Goal: Task Accomplishment & Management: Complete application form

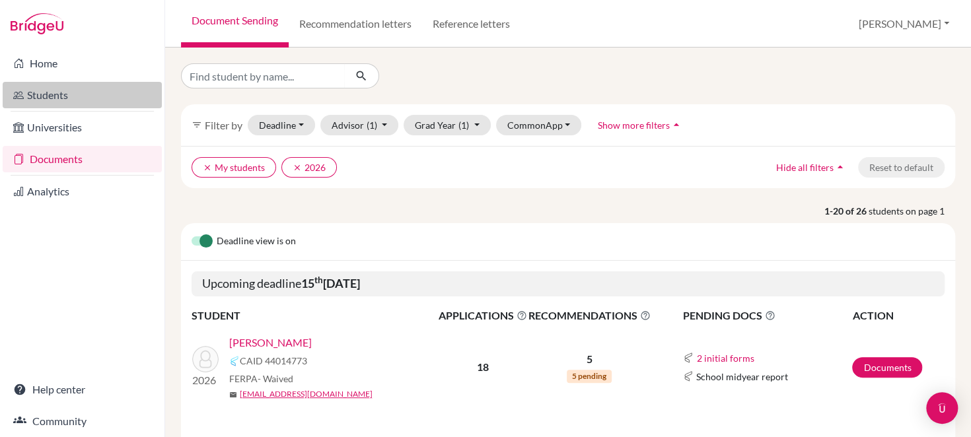
scroll to position [55, 0]
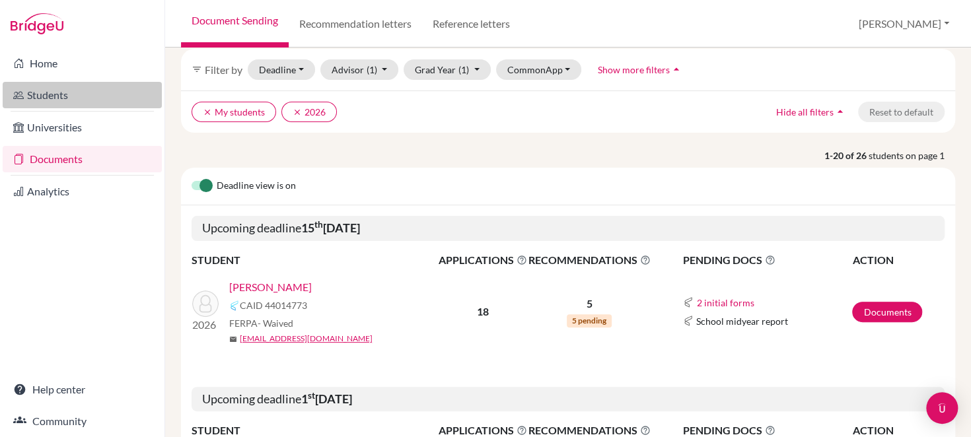
click at [56, 94] on link "Students" at bounding box center [82, 95] width 159 height 26
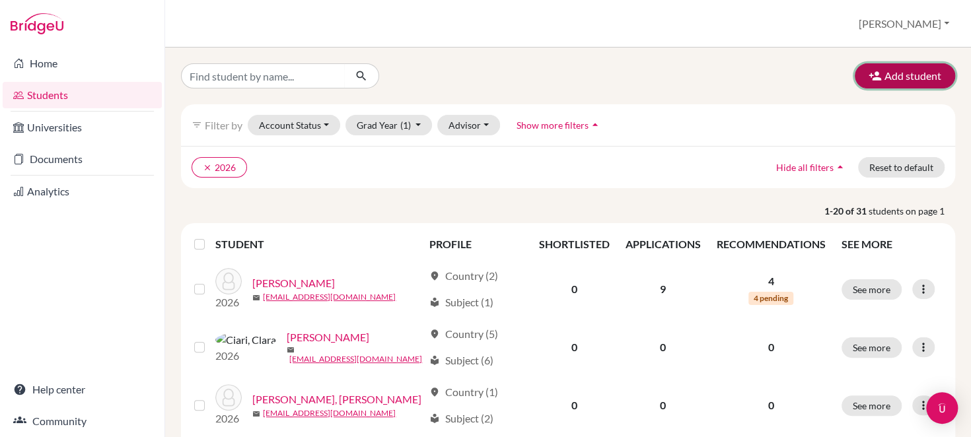
click at [891, 71] on button "Add student" at bounding box center [905, 75] width 100 height 25
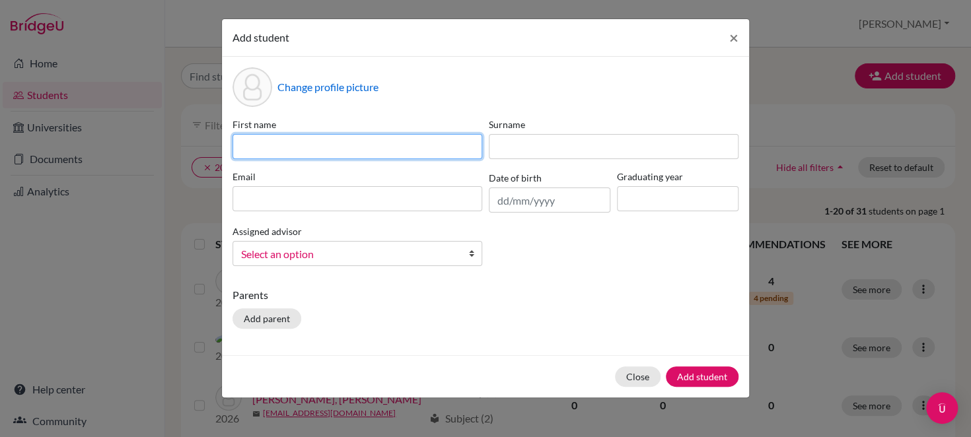
click at [380, 149] on input at bounding box center [357, 146] width 250 height 25
type input "Marika"
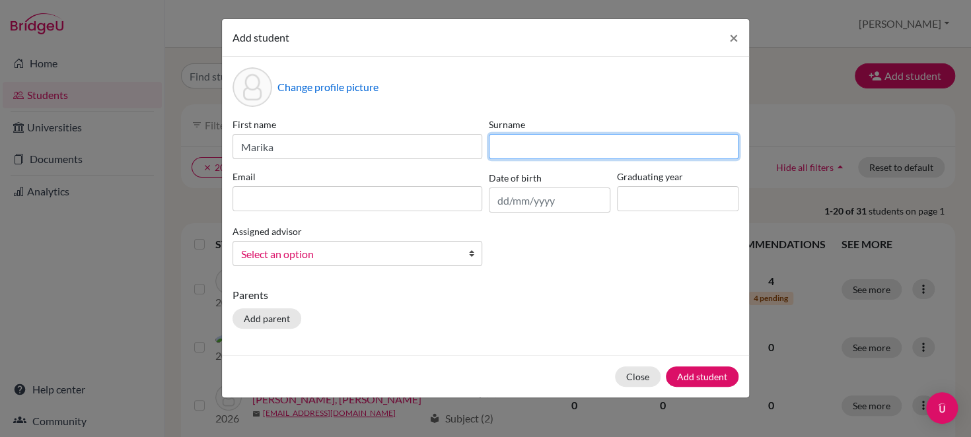
click at [513, 153] on input at bounding box center [614, 146] width 250 height 25
type input "Fujikawa"
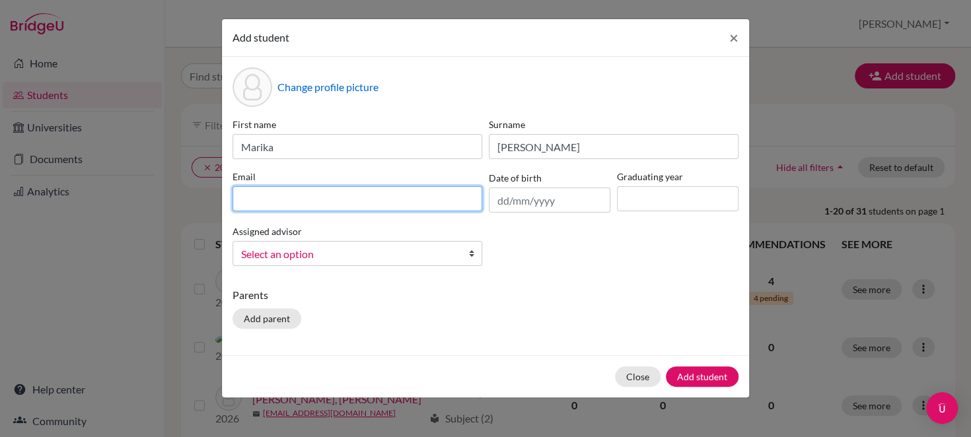
click at [373, 201] on input at bounding box center [357, 198] width 250 height 25
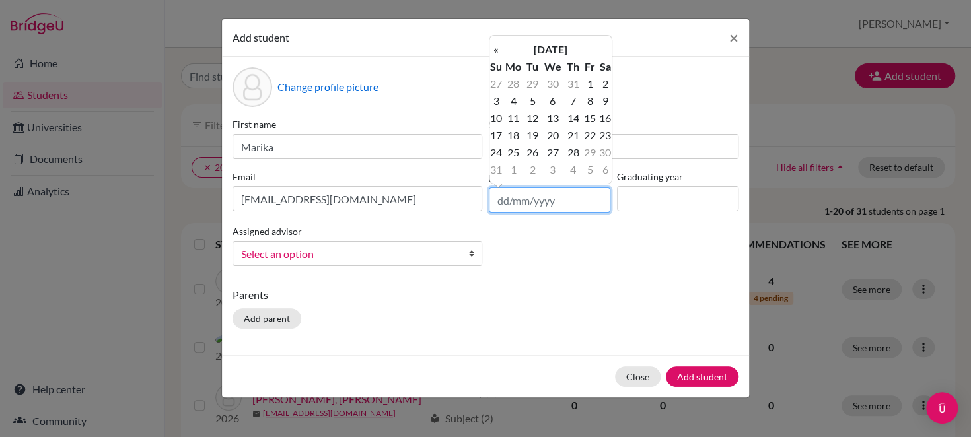
click at [573, 197] on input "text" at bounding box center [550, 200] width 122 height 25
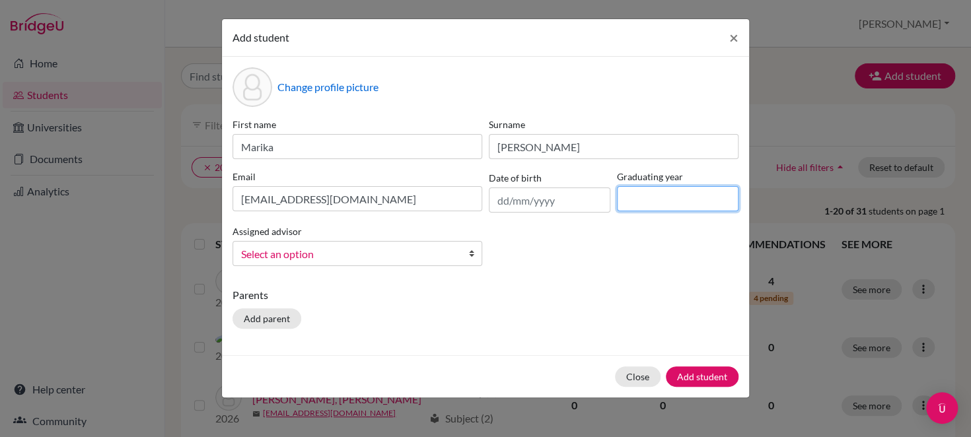
click at [666, 191] on input at bounding box center [678, 198] width 122 height 25
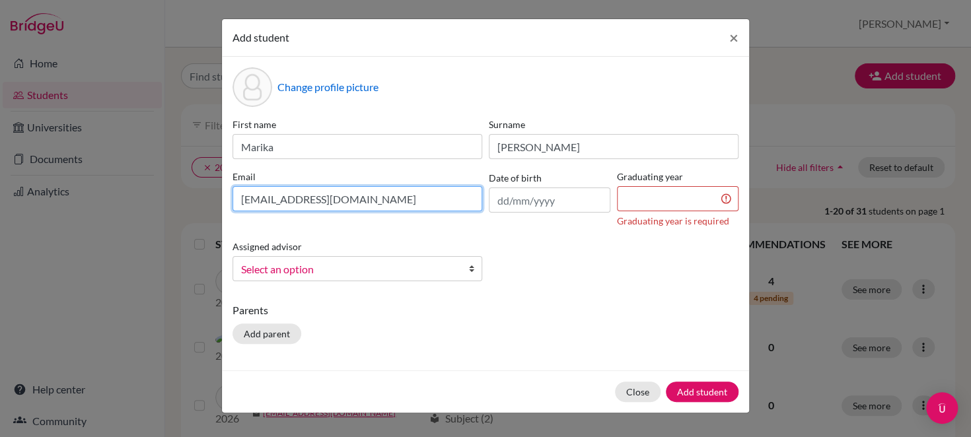
click at [358, 194] on input "262052@soismail.jp" at bounding box center [357, 198] width 250 height 25
type input "261082@soismail.jp"
click at [466, 315] on p "Parents" at bounding box center [485, 310] width 506 height 16
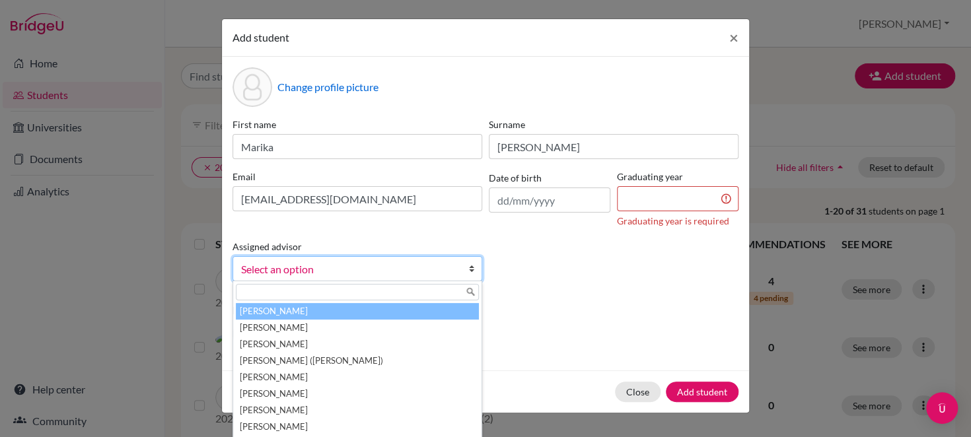
click at [476, 273] on b at bounding box center [474, 269] width 13 height 24
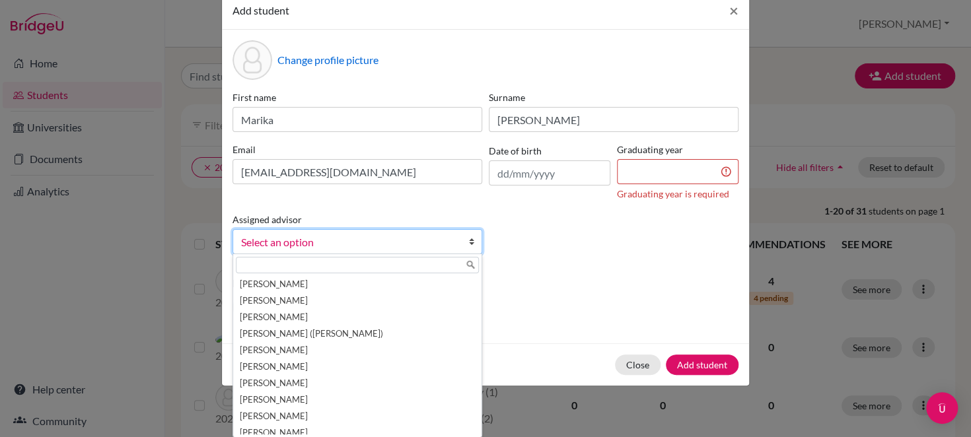
scroll to position [26, 0]
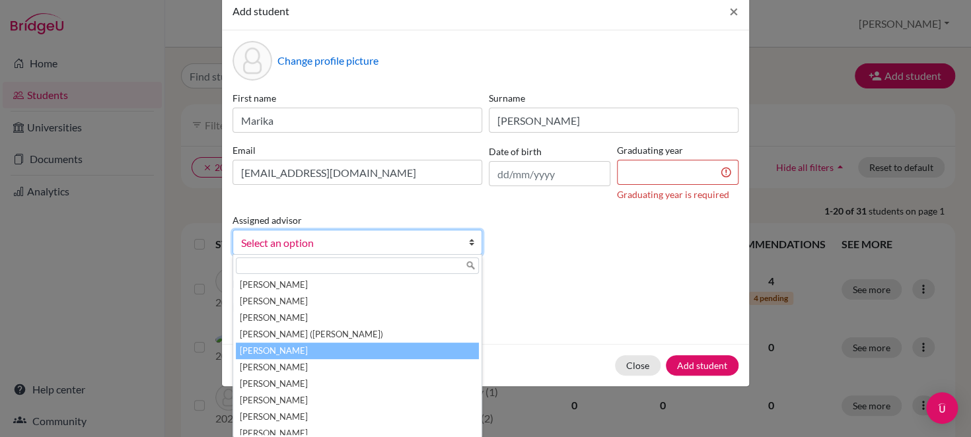
click at [391, 350] on li "Lamug, Melissa" at bounding box center [357, 351] width 243 height 17
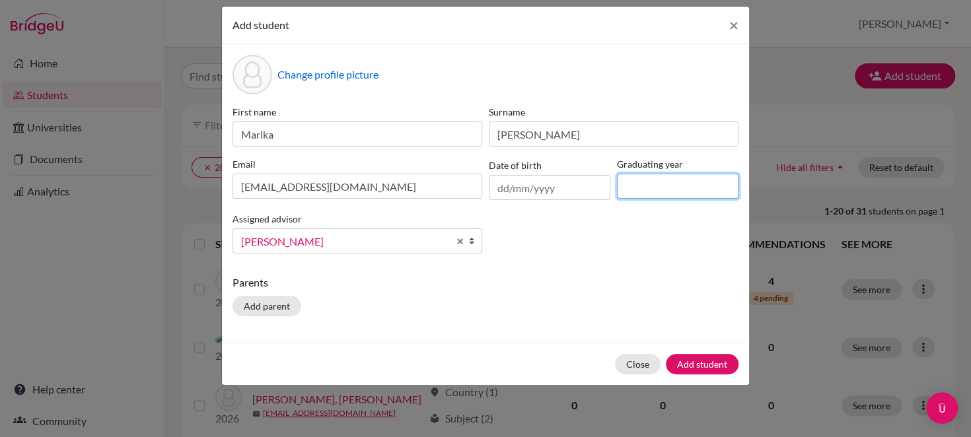
scroll to position [13, 0]
click at [671, 165] on div "Graduating year" at bounding box center [678, 178] width 128 height 43
type input "2026"
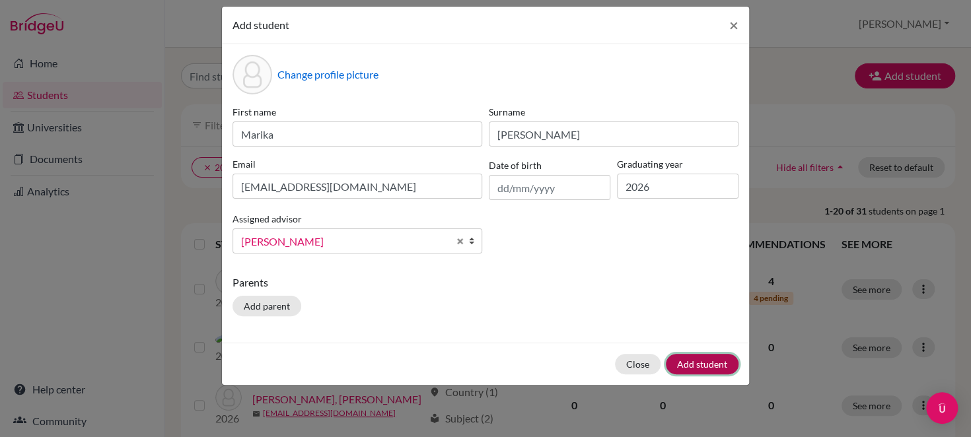
click at [703, 366] on button "Add student" at bounding box center [702, 364] width 73 height 20
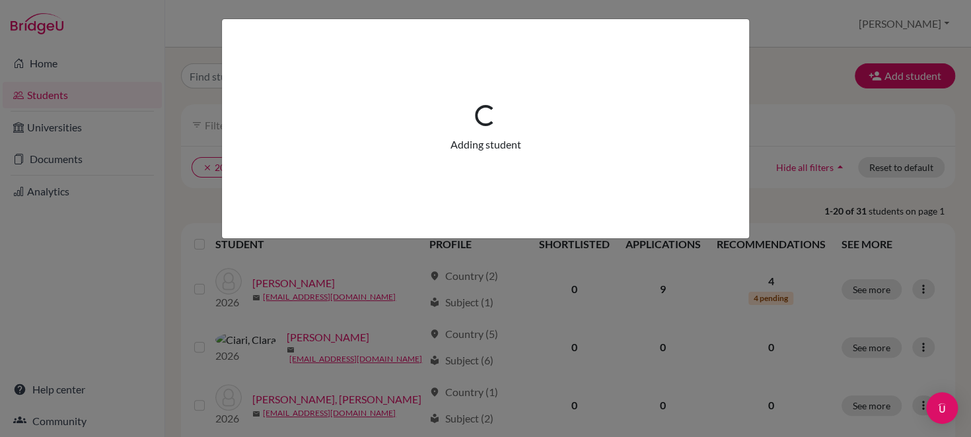
scroll to position [0, 0]
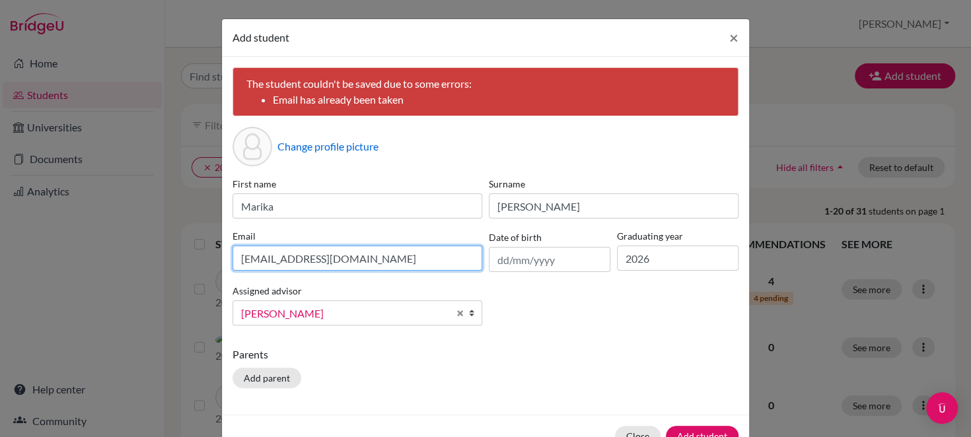
click at [335, 260] on input "261082@soismail.jp" at bounding box center [357, 258] width 250 height 25
type input "2"
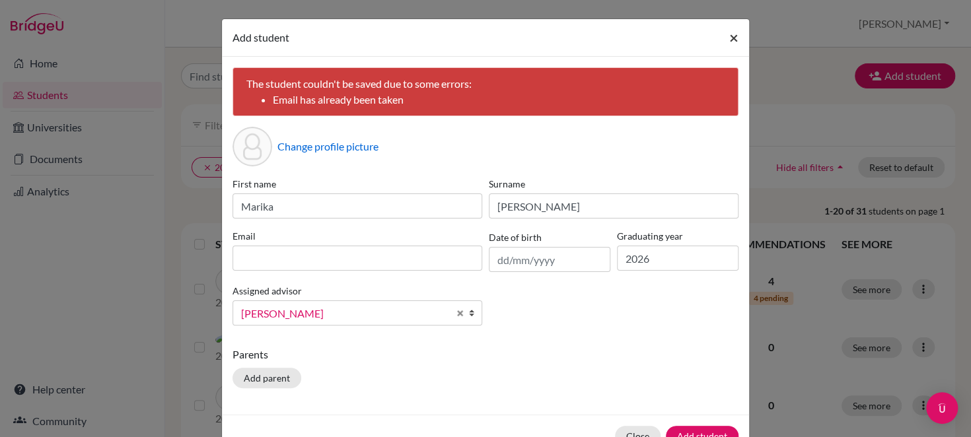
click at [729, 37] on span "×" at bounding box center [733, 37] width 9 height 19
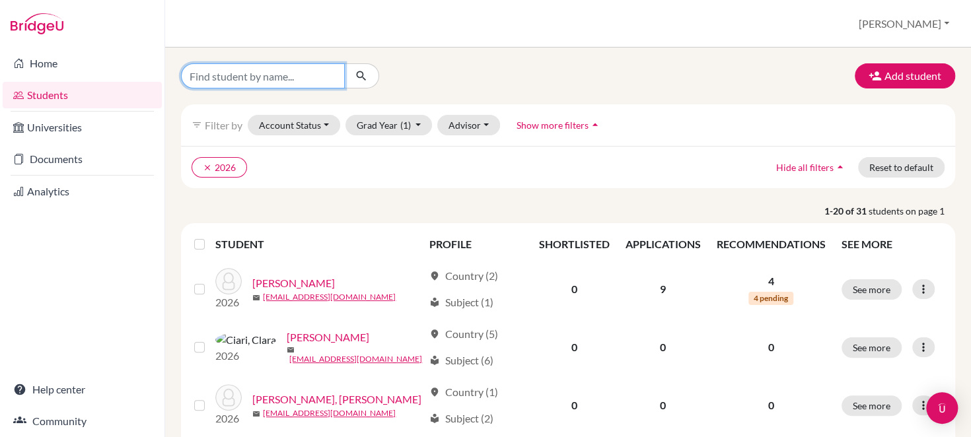
click at [226, 79] on input "Find student by name..." at bounding box center [263, 75] width 164 height 25
type input "marika"
click at [363, 75] on icon "submit" at bounding box center [361, 75] width 13 height 13
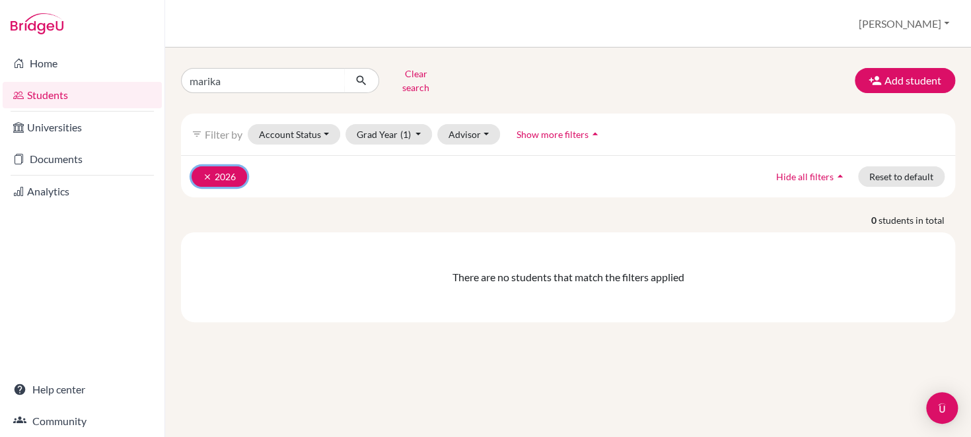
click at [199, 169] on button "clear 2026" at bounding box center [219, 176] width 55 height 20
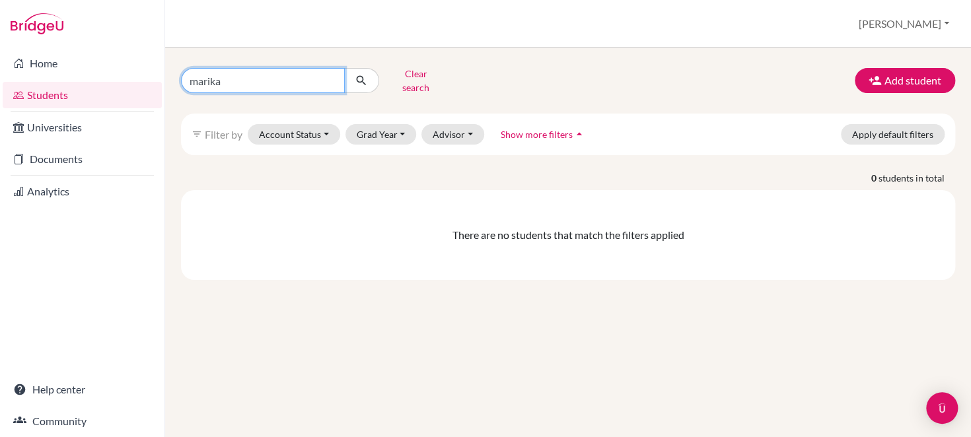
click at [267, 68] on input "marika" at bounding box center [263, 80] width 164 height 25
click at [370, 74] on button "submit" at bounding box center [361, 80] width 35 height 25
click at [454, 125] on button "Advisor" at bounding box center [452, 134] width 63 height 20
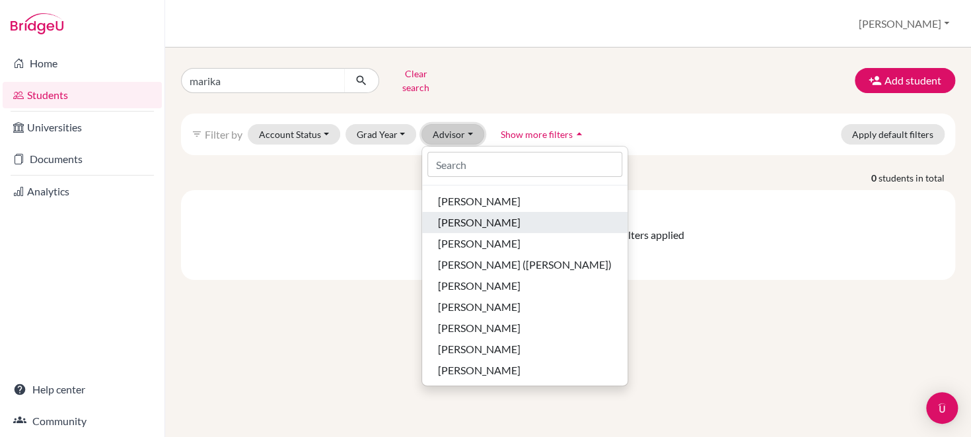
scroll to position [45, 0]
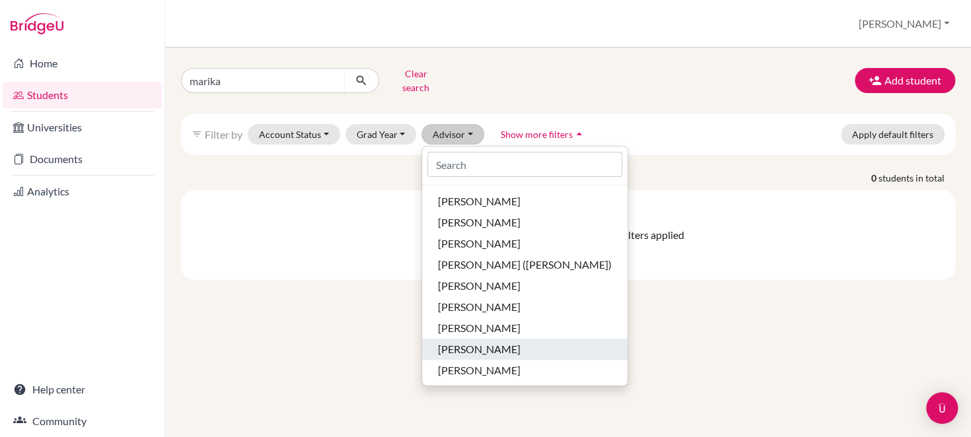
click at [517, 341] on div "[PERSON_NAME]" at bounding box center [525, 349] width 174 height 16
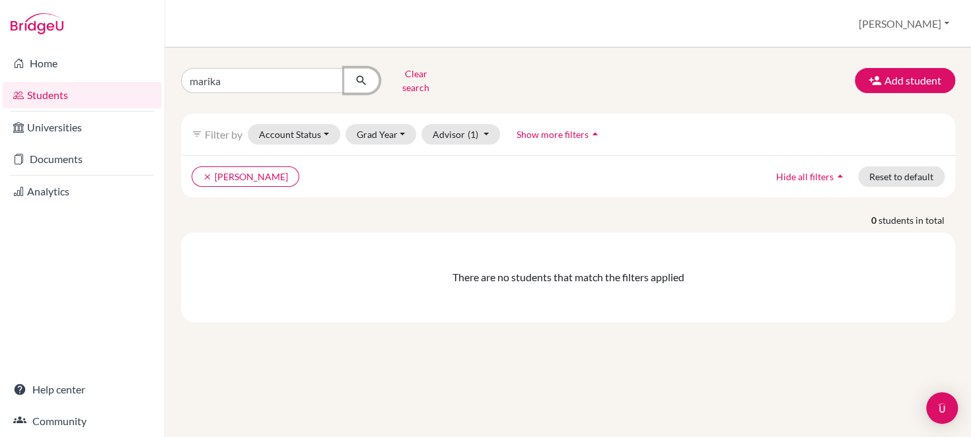
click at [365, 75] on icon "submit" at bounding box center [361, 80] width 13 height 13
click at [913, 24] on button "[PERSON_NAME]" at bounding box center [904, 23] width 102 height 25
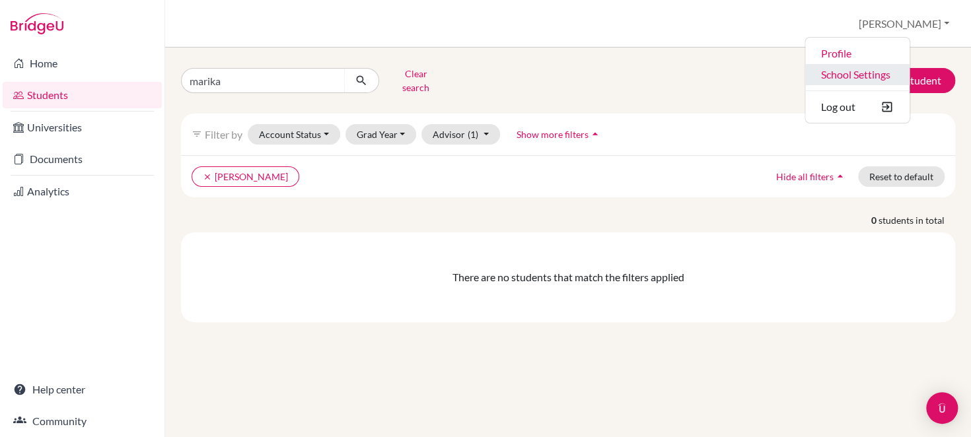
click at [907, 75] on link "School Settings" at bounding box center [857, 74] width 104 height 21
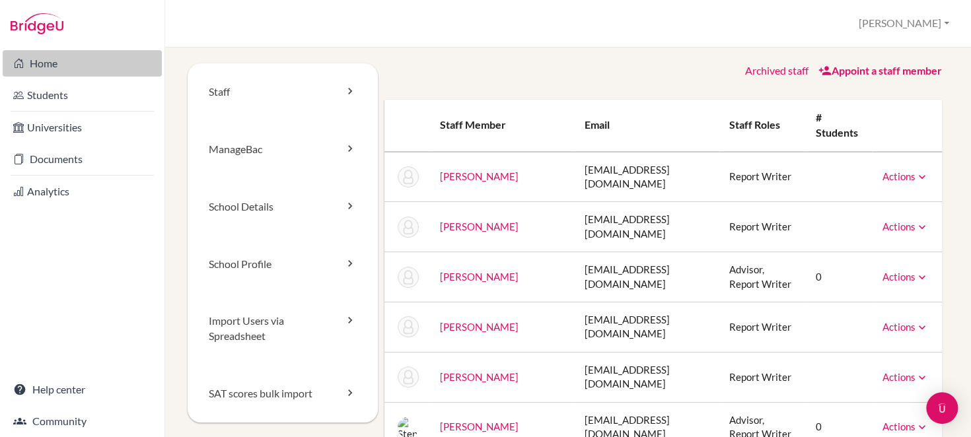
click at [58, 64] on link "Home" at bounding box center [82, 63] width 159 height 26
click at [80, 69] on link "Home" at bounding box center [82, 63] width 159 height 26
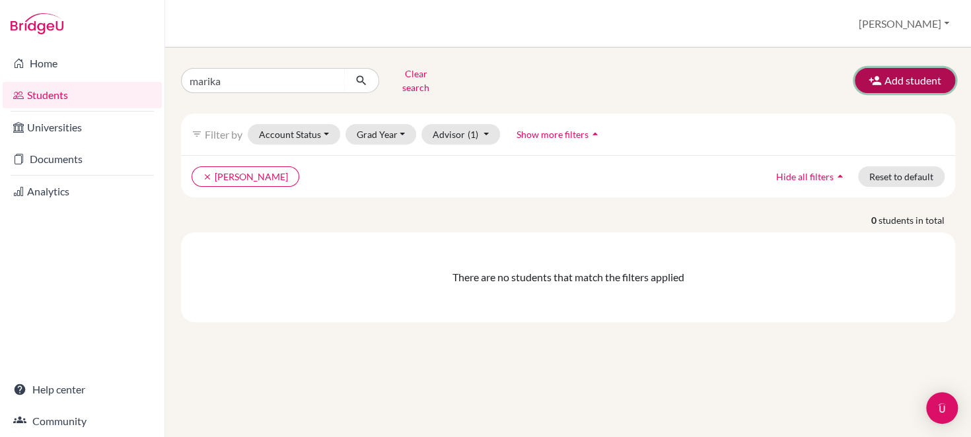
click at [882, 74] on button "Add student" at bounding box center [905, 80] width 100 height 25
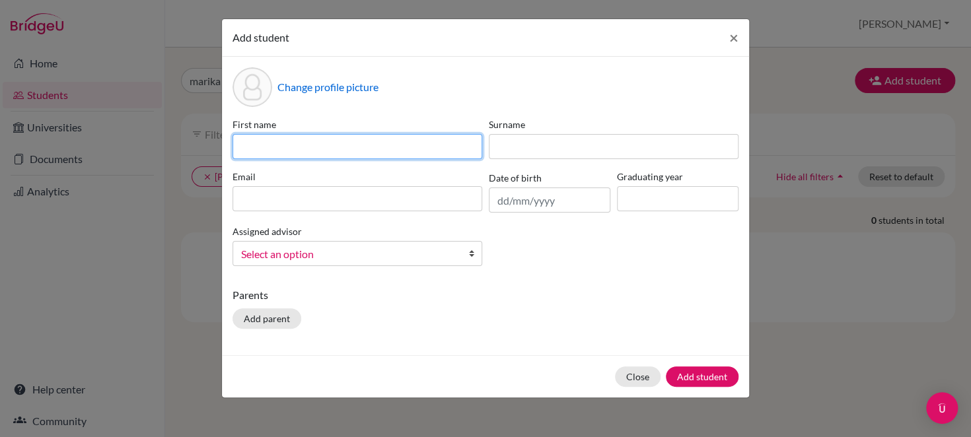
click at [441, 153] on input at bounding box center [357, 146] width 250 height 25
type input "Marika"
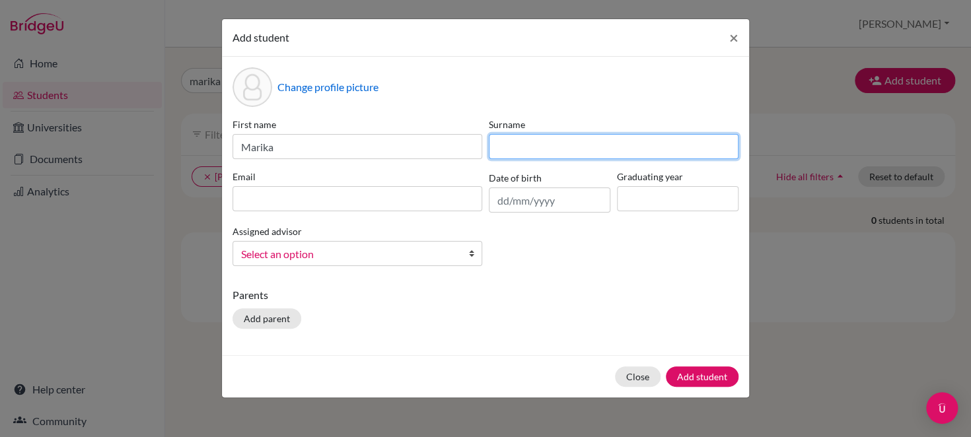
click at [536, 151] on input at bounding box center [614, 146] width 250 height 25
type input "Fujikawa"
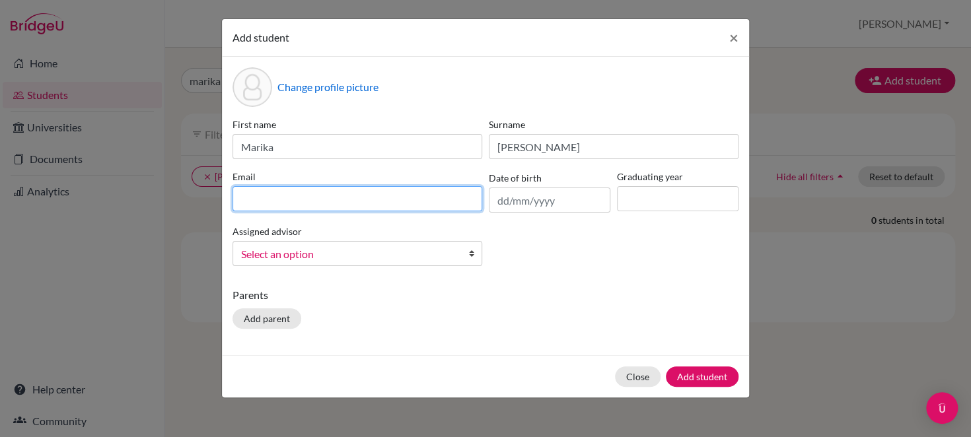
click at [437, 201] on input at bounding box center [357, 198] width 250 height 25
click at [437, 201] on input "2" at bounding box center [357, 198] width 250 height 25
click at [378, 204] on input "26" at bounding box center [357, 198] width 250 height 25
type input "2"
click at [378, 204] on input "m" at bounding box center [357, 198] width 250 height 25
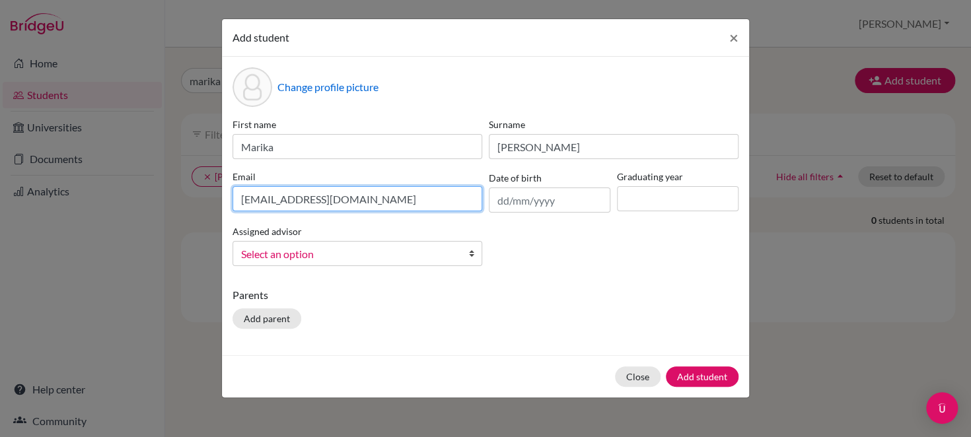
type input "marikafujikawa@icloud.com"
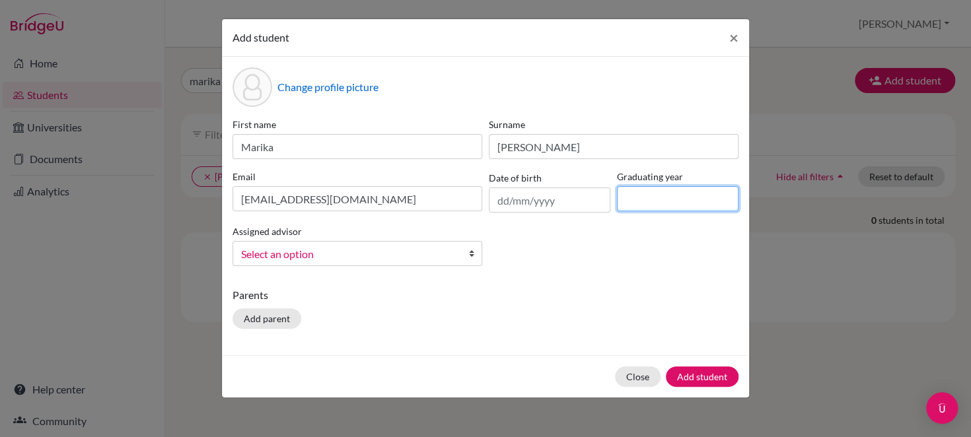
click at [660, 192] on input at bounding box center [678, 198] width 122 height 25
type input "2026"
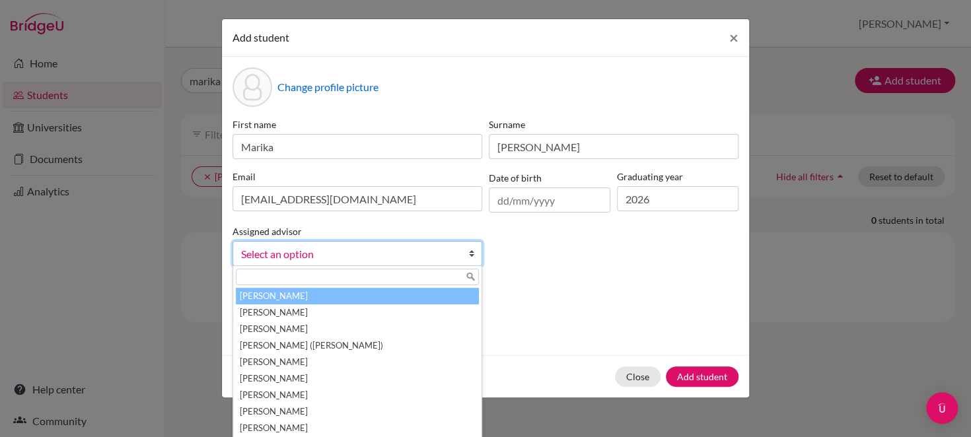
click at [464, 257] on link "Select an option" at bounding box center [357, 253] width 250 height 25
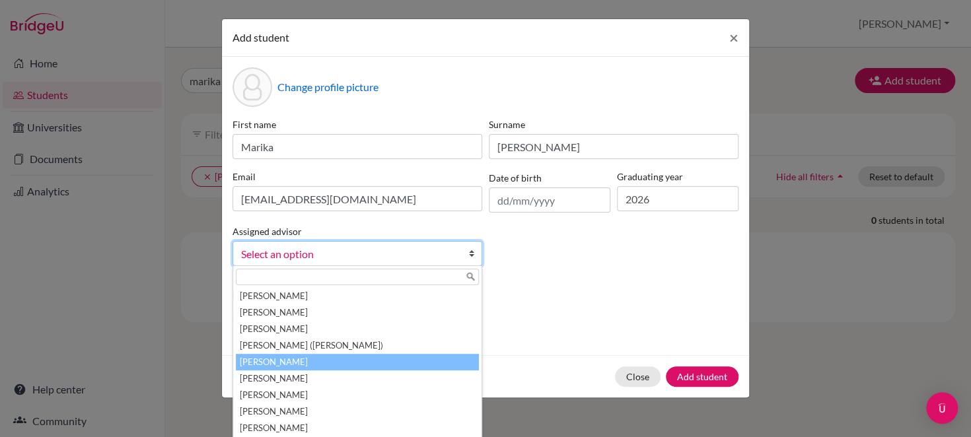
click at [436, 355] on li "Lamug, Melissa" at bounding box center [357, 362] width 243 height 17
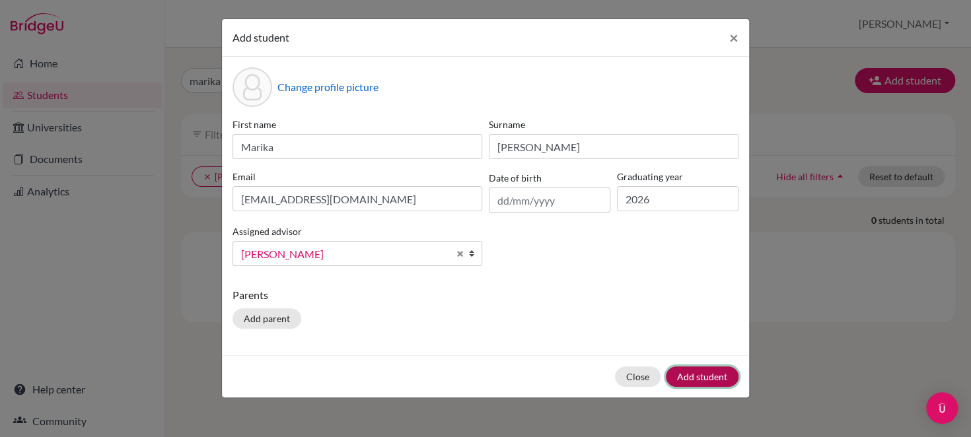
click at [676, 372] on button "Add student" at bounding box center [702, 377] width 73 height 20
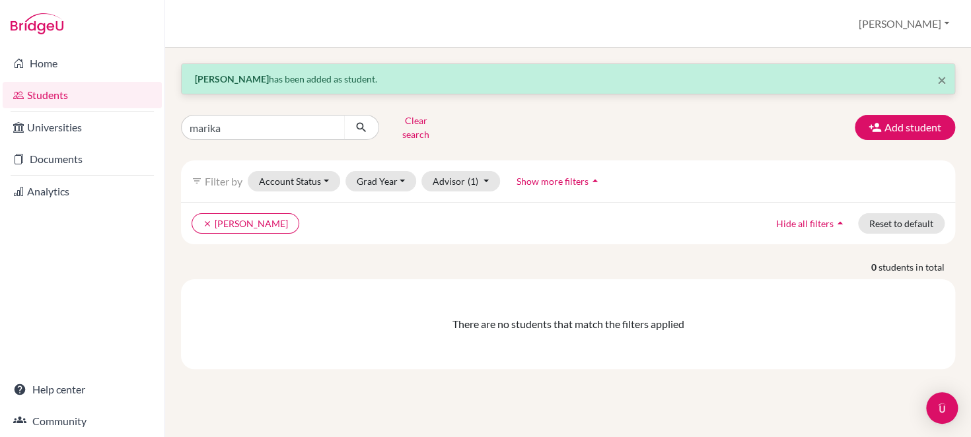
click at [89, 98] on link "Students" at bounding box center [82, 95] width 159 height 26
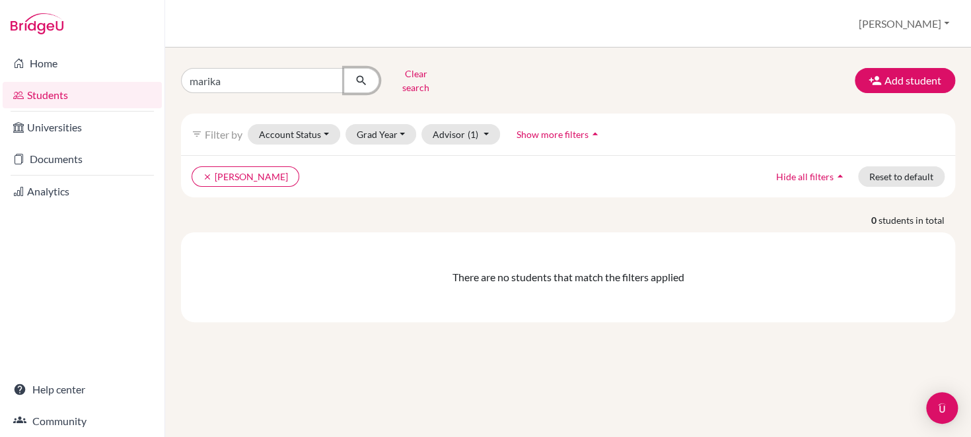
click at [362, 75] on icon "submit" at bounding box center [361, 80] width 13 height 13
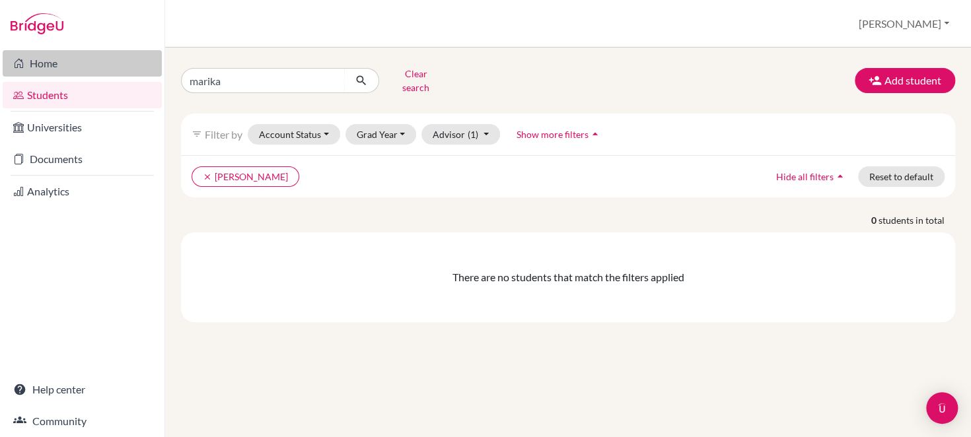
click at [49, 67] on link "Home" at bounding box center [82, 63] width 159 height 26
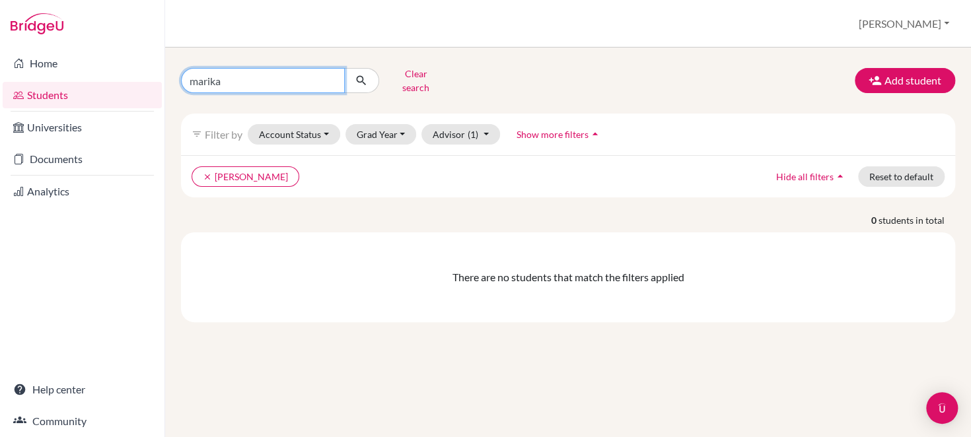
click at [246, 80] on input "marika" at bounding box center [263, 80] width 164 height 25
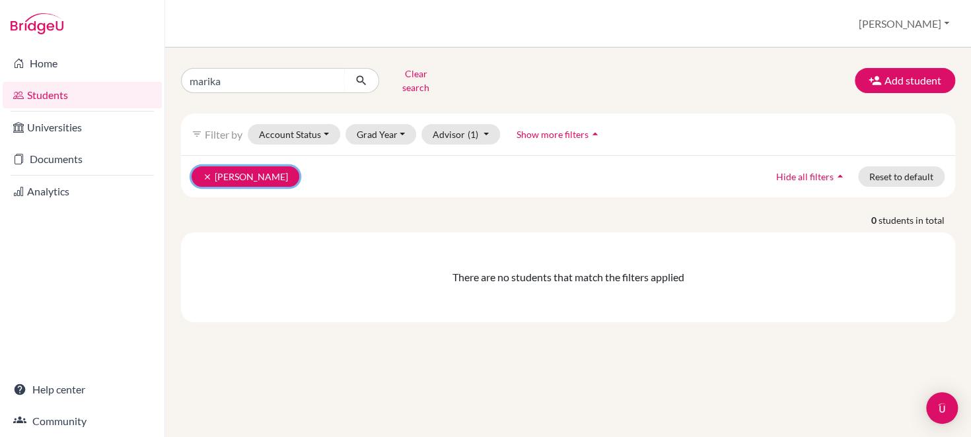
click at [205, 172] on icon "clear" at bounding box center [207, 176] width 9 height 9
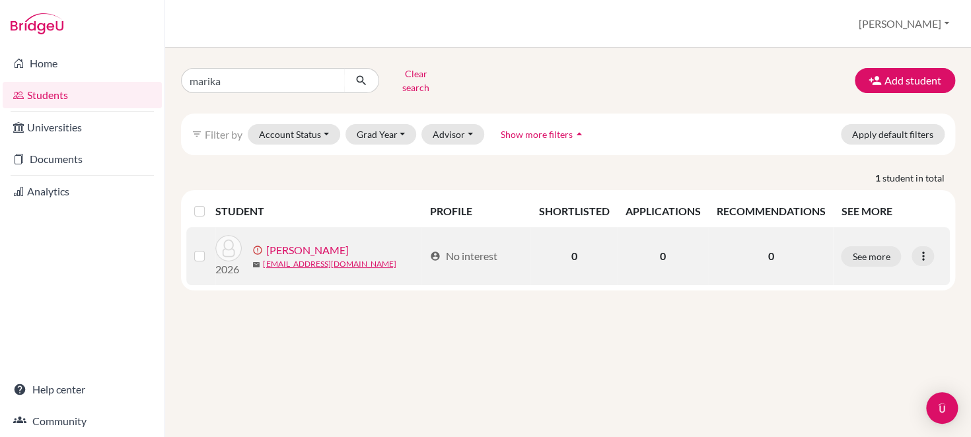
click at [210, 248] on label at bounding box center [210, 248] width 0 height 0
click at [0, 0] on input "checkbox" at bounding box center [0, 0] width 0 height 0
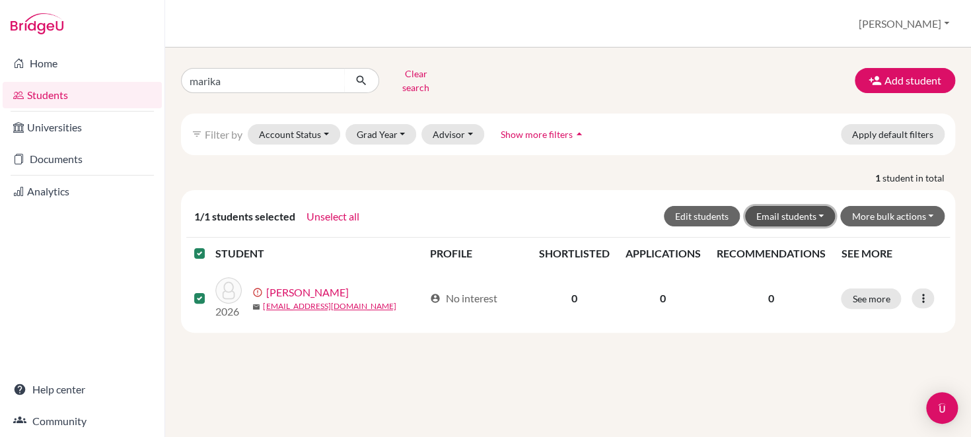
click at [810, 206] on button "Email students" at bounding box center [790, 216] width 90 height 20
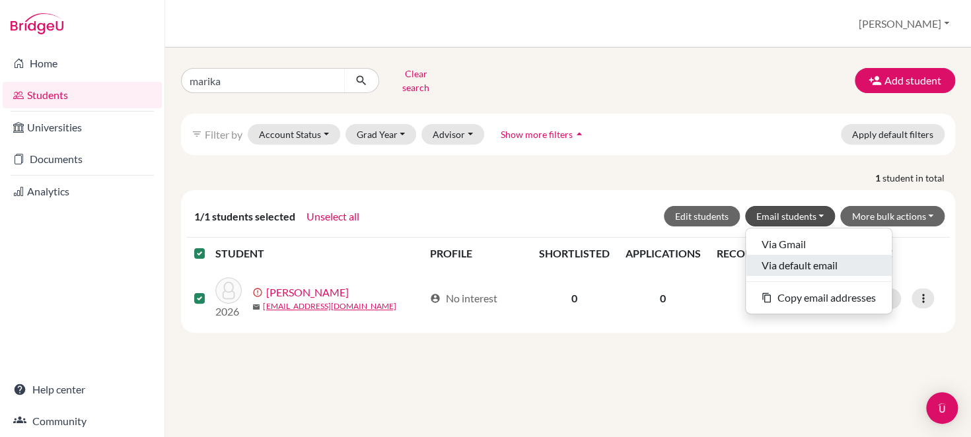
click at [824, 255] on button "Via default email" at bounding box center [819, 265] width 146 height 21
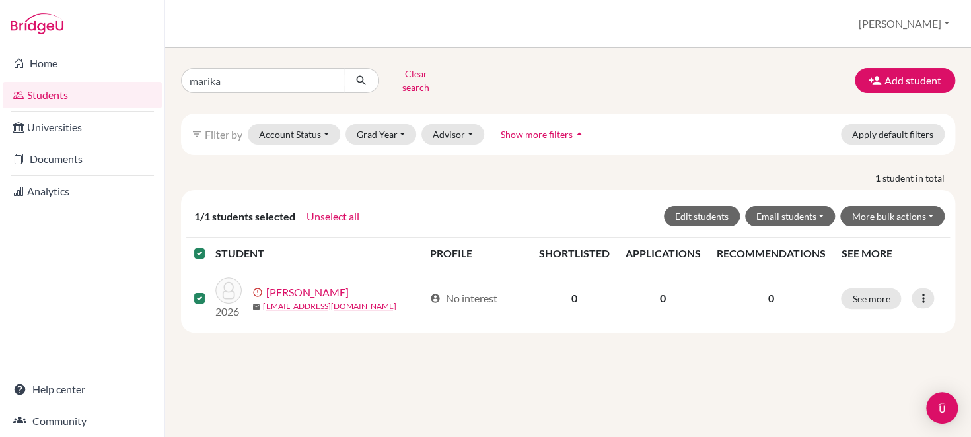
click at [713, 365] on div "marika Clear search Add student filter_list Filter by Account Status Active acc…" at bounding box center [568, 243] width 806 height 390
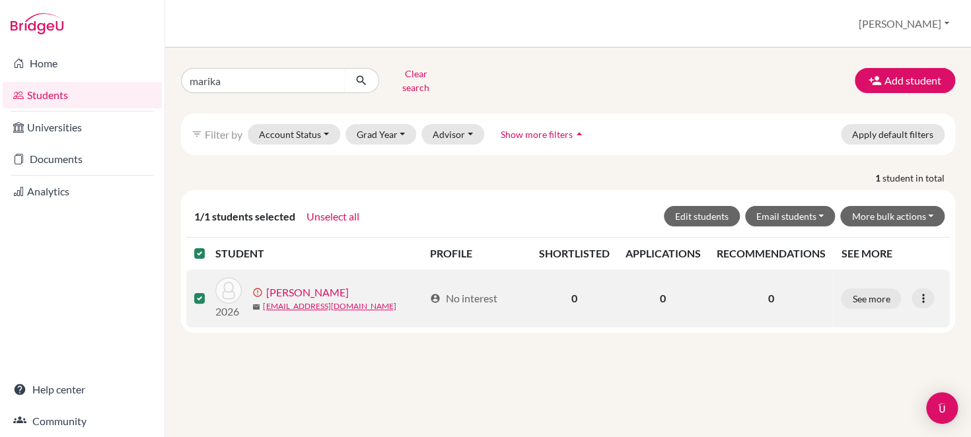
click at [304, 287] on link "[PERSON_NAME]" at bounding box center [307, 293] width 83 height 16
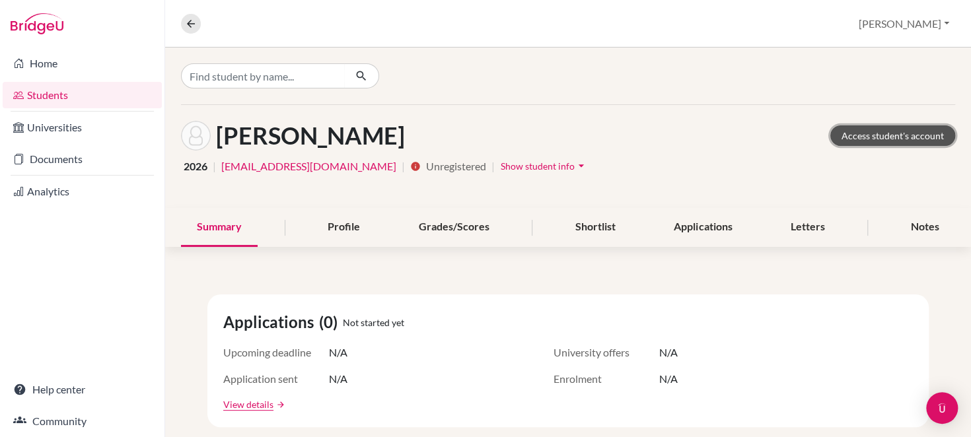
click at [848, 129] on link "Access student's account" at bounding box center [892, 135] width 125 height 20
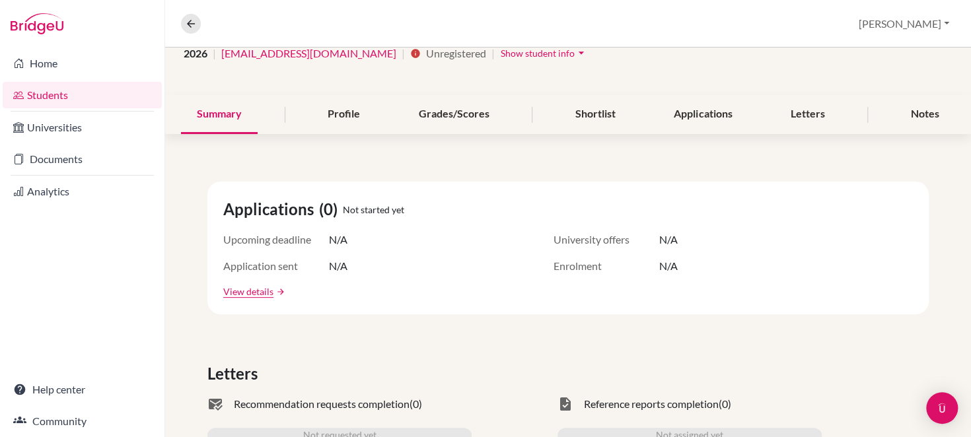
scroll to position [111, 0]
click at [306, 57] on link "[EMAIL_ADDRESS][DOMAIN_NAME]" at bounding box center [308, 56] width 175 height 16
click at [426, 56] on span "Unregistered" at bounding box center [456, 56] width 60 height 16
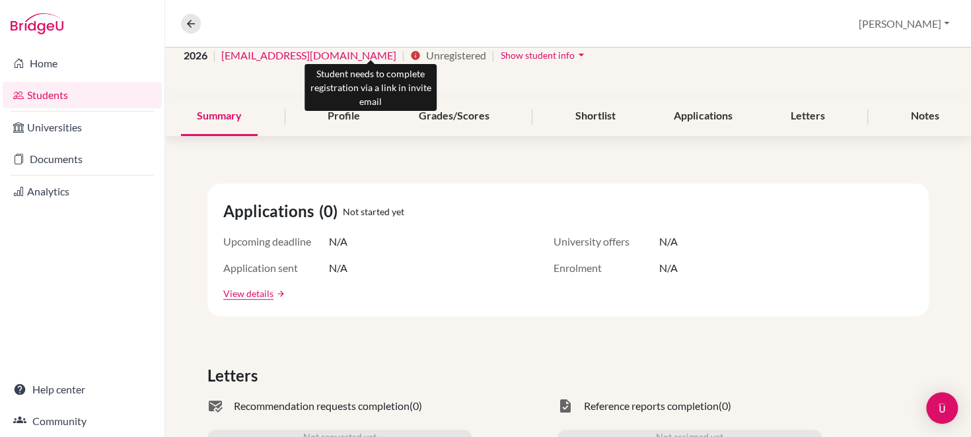
click at [410, 59] on icon "info" at bounding box center [415, 55] width 11 height 11
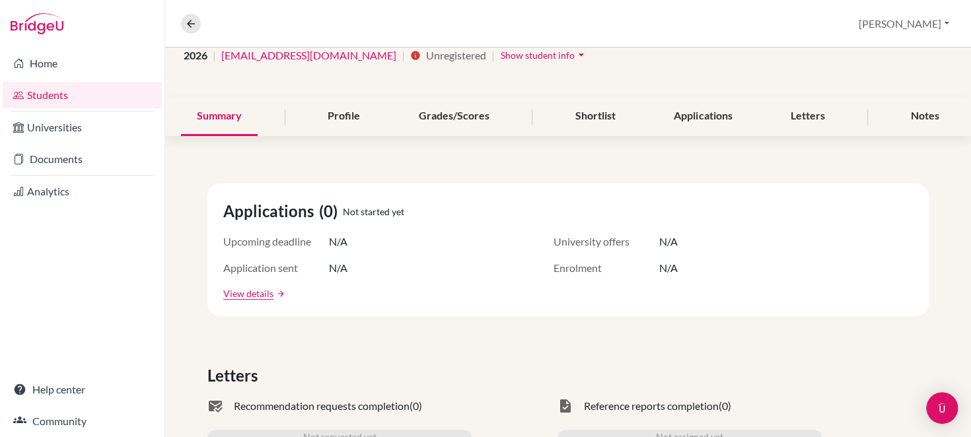
click at [501, 59] on span "Show student info" at bounding box center [538, 55] width 74 height 11
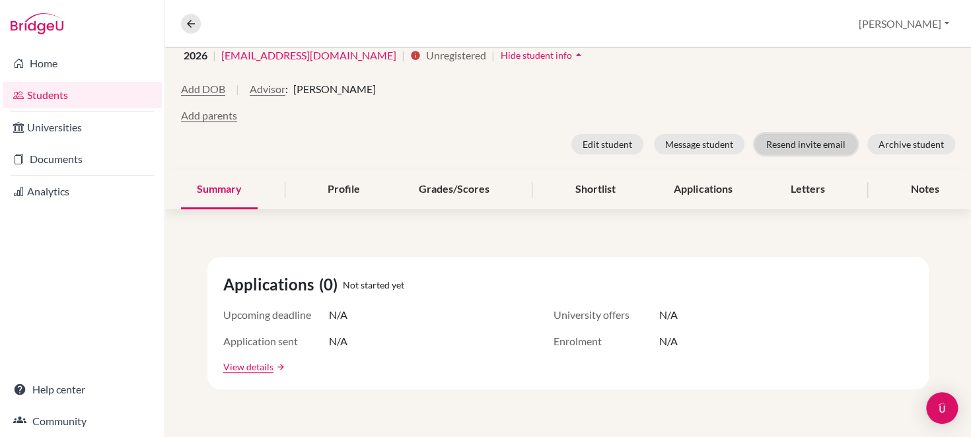
click at [793, 139] on button "Resend invite email" at bounding box center [806, 144] width 102 height 20
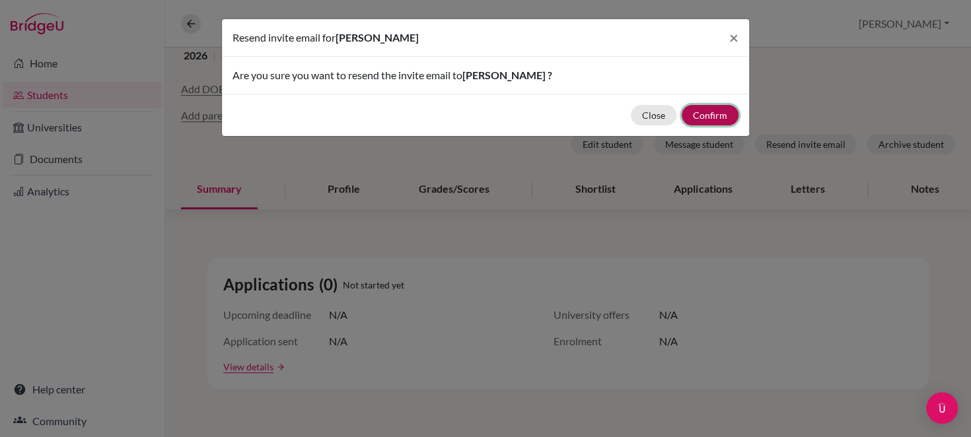
click at [708, 112] on button "Confirm" at bounding box center [710, 115] width 57 height 20
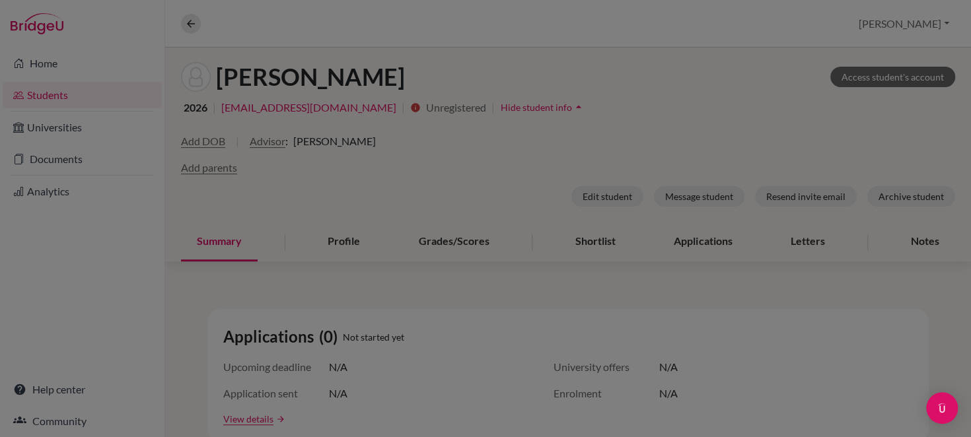
scroll to position [162, 0]
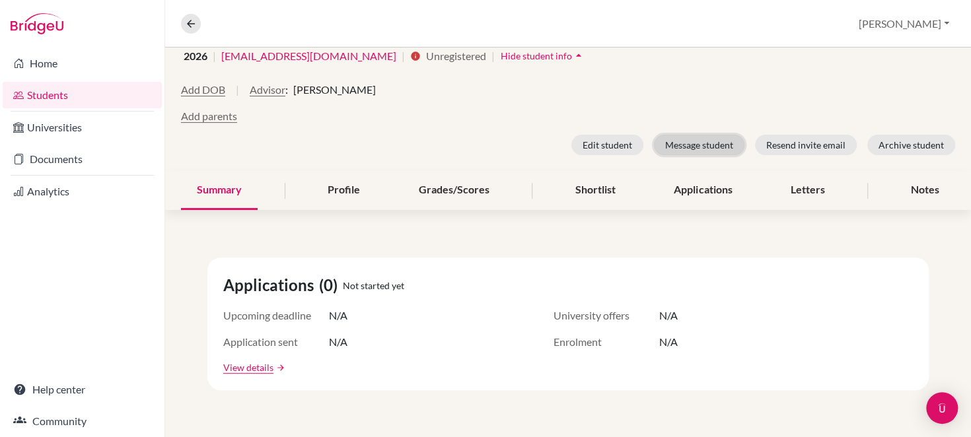
click at [701, 143] on button "Message student" at bounding box center [699, 145] width 90 height 20
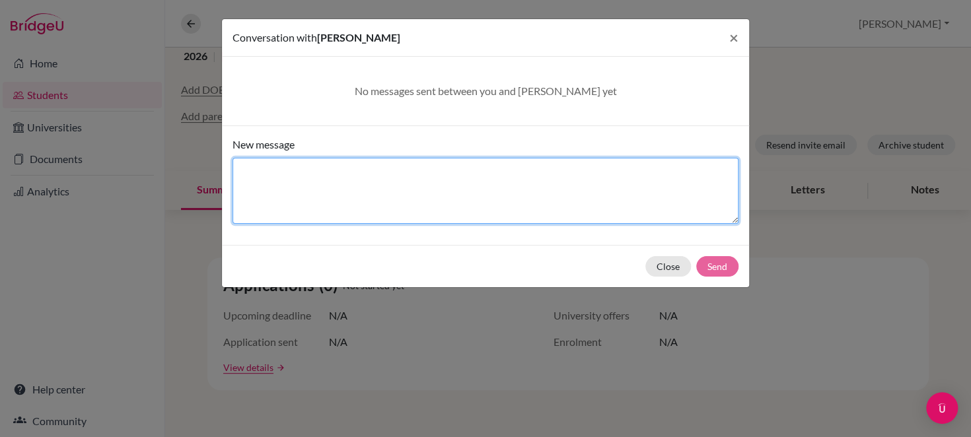
click at [450, 215] on textarea "New message" at bounding box center [485, 191] width 506 height 66
type textarea "Hi Marika"
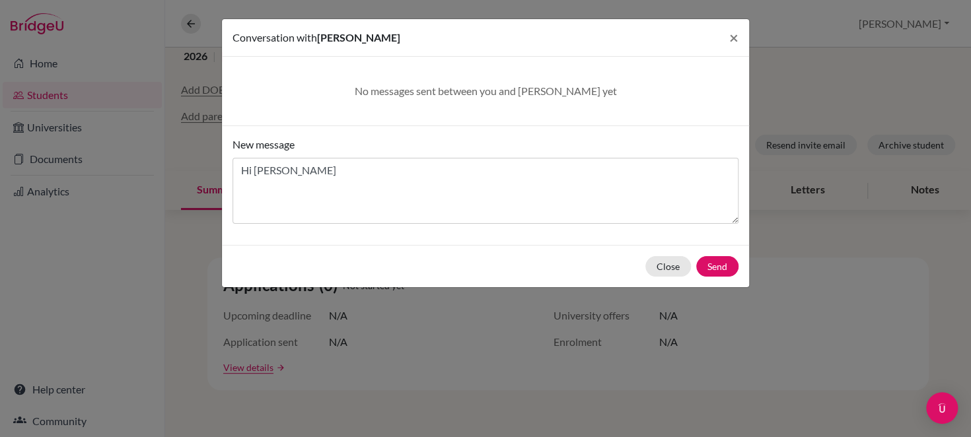
click at [725, 252] on div "Close Send" at bounding box center [485, 266] width 527 height 42
click at [725, 265] on button "Send" at bounding box center [717, 266] width 42 height 20
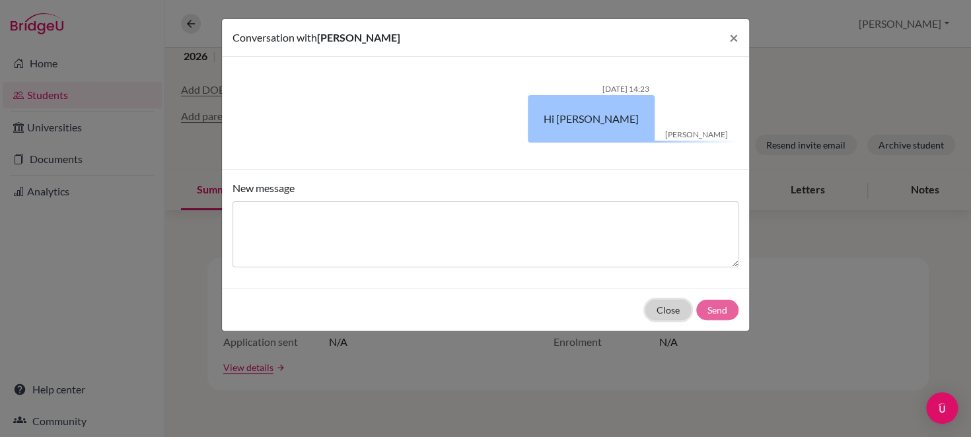
click at [665, 314] on button "Close" at bounding box center [668, 310] width 46 height 20
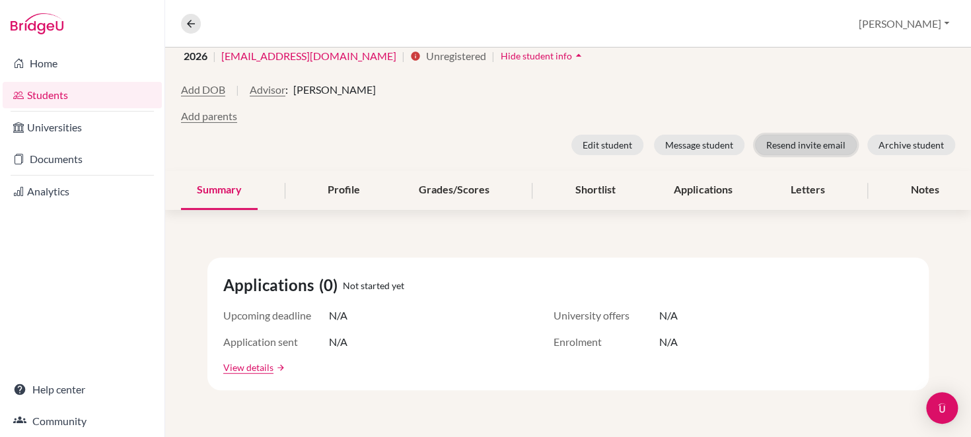
click at [804, 143] on button "Resend invite email" at bounding box center [806, 145] width 102 height 20
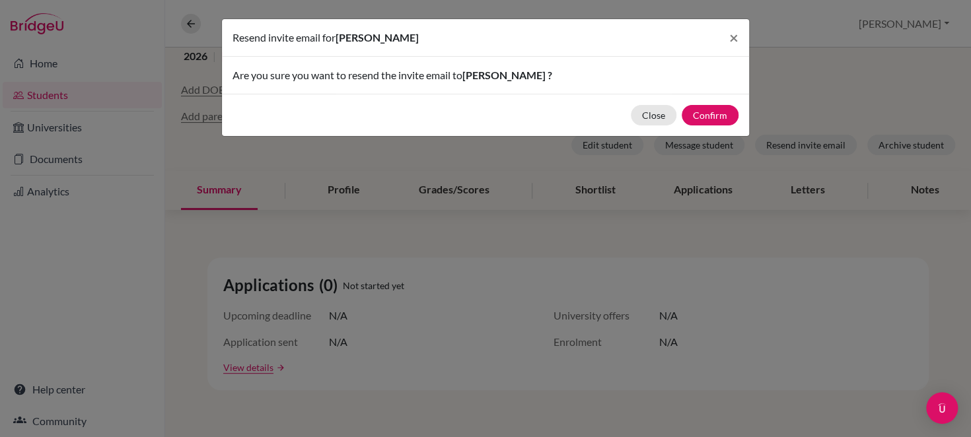
click at [468, 77] on span "Marika Fujikawa ?" at bounding box center [507, 75] width 90 height 13
click at [716, 112] on button "Confirm" at bounding box center [710, 115] width 57 height 20
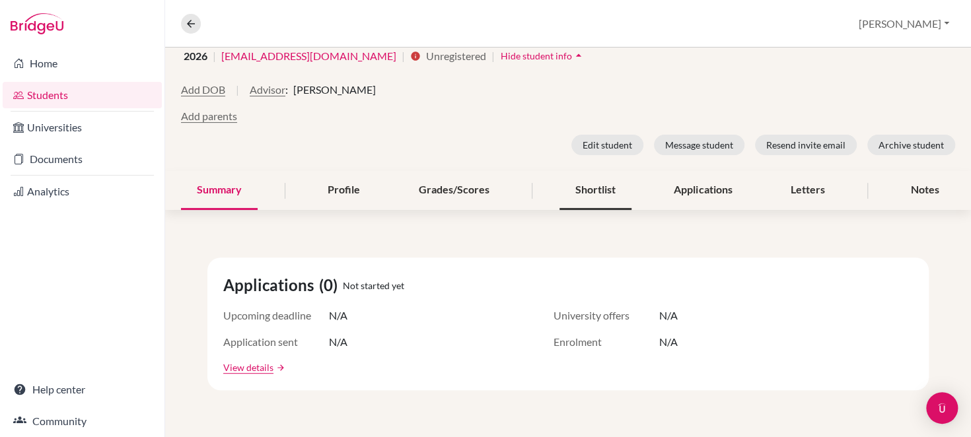
click at [588, 195] on div "Shortlist" at bounding box center [595, 190] width 72 height 39
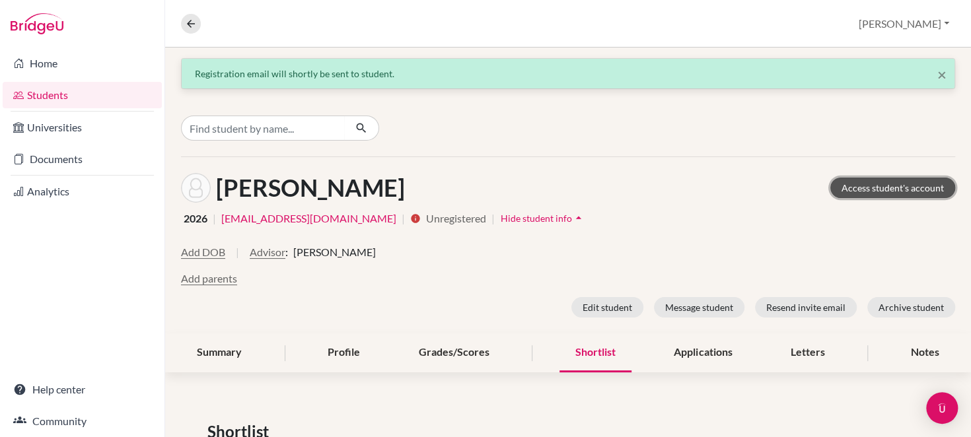
click at [862, 184] on link "Access student's account" at bounding box center [892, 188] width 125 height 20
